Goal: Navigation & Orientation: Find specific page/section

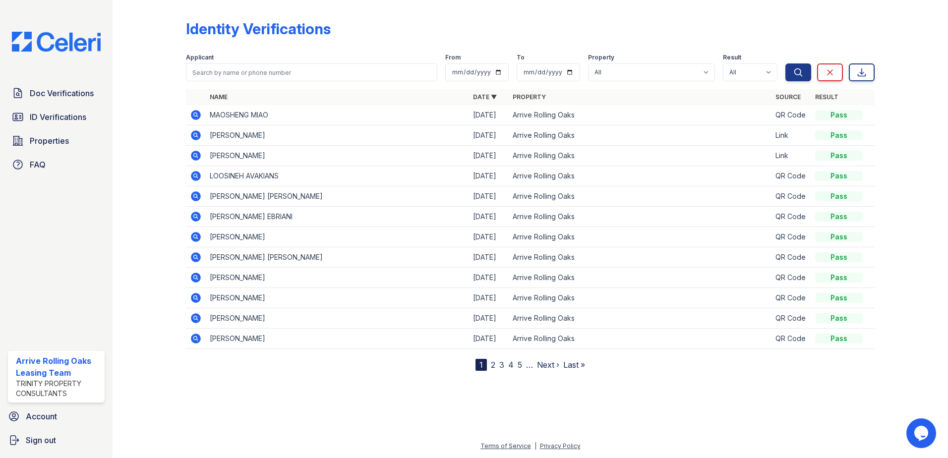
drag, startPoint x: 199, startPoint y: 118, endPoint x: 191, endPoint y: 115, distance: 8.9
click at [199, 118] on icon at bounding box center [196, 115] width 10 height 10
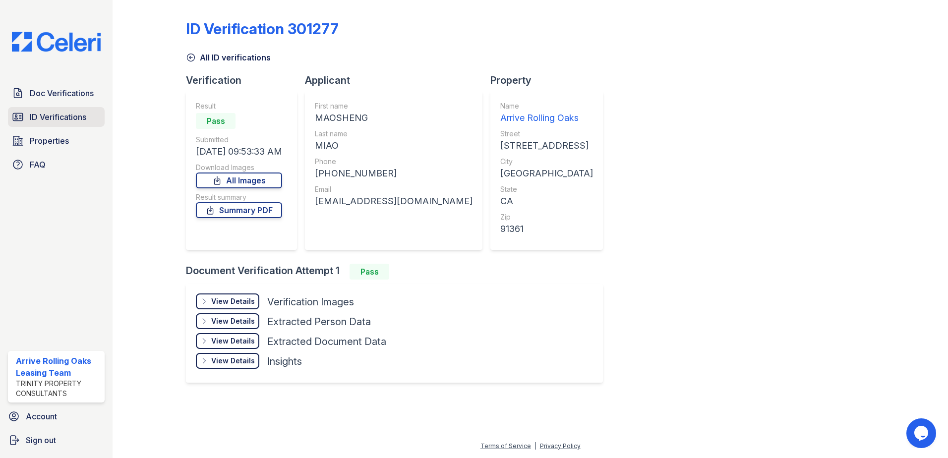
click at [46, 116] on span "ID Verifications" at bounding box center [58, 117] width 57 height 12
click at [46, 115] on span "ID Verifications" at bounding box center [58, 117] width 57 height 12
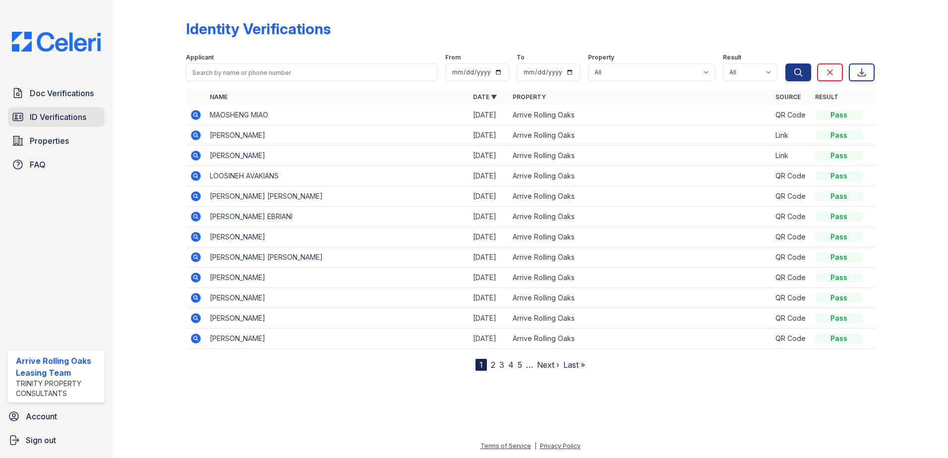
click at [62, 121] on span "ID Verifications" at bounding box center [58, 117] width 57 height 12
click at [539, 364] on link "Next ›" at bounding box center [548, 365] width 22 height 10
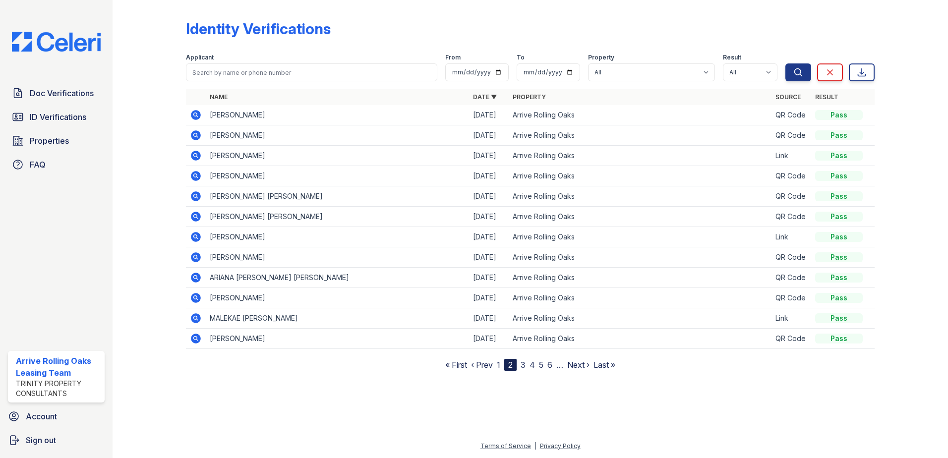
click at [499, 367] on link "1" at bounding box center [498, 365] width 3 height 10
